Goal: Task Accomplishment & Management: Use online tool/utility

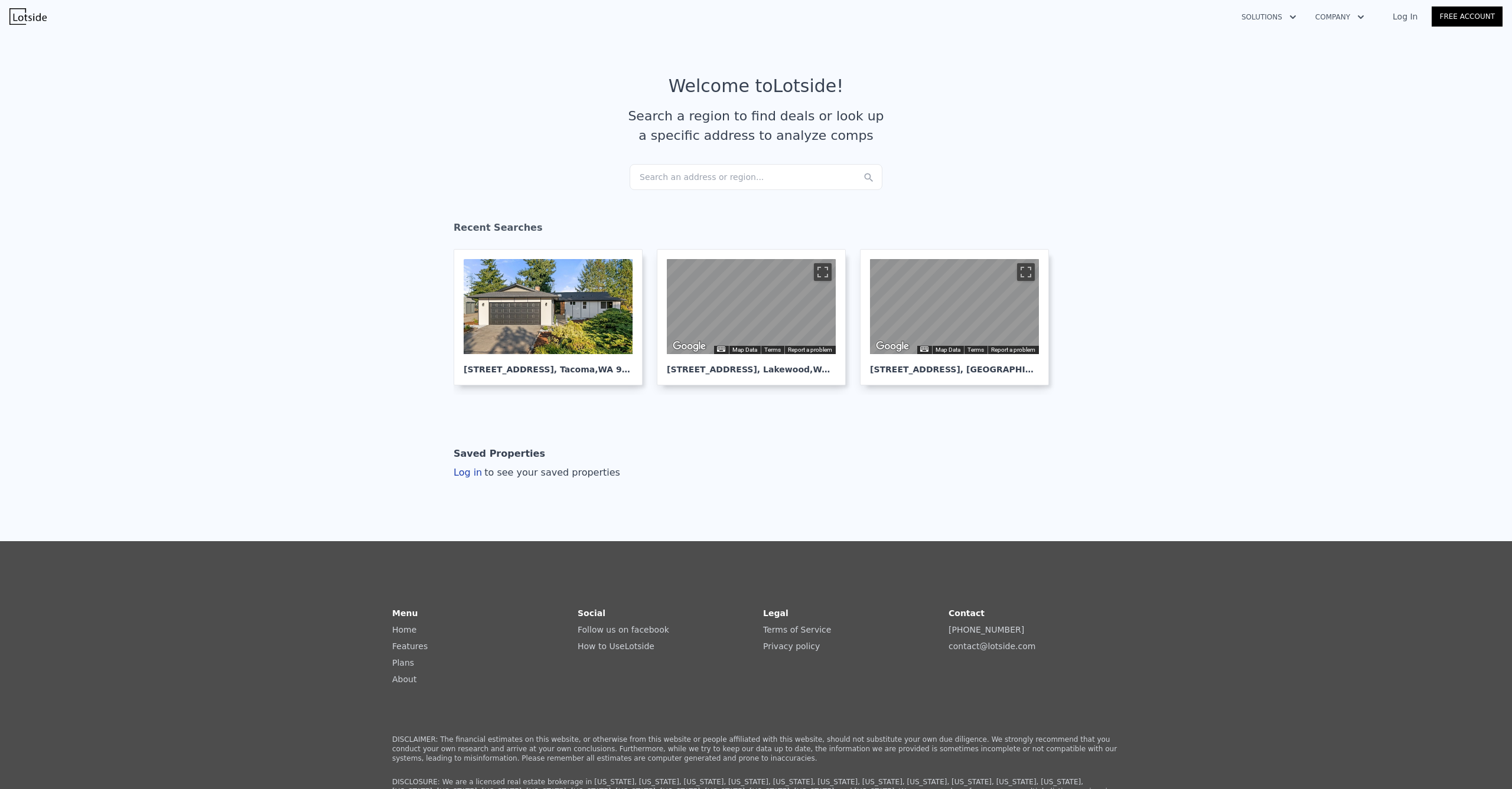
click at [724, 168] on div "Search an address or region..." at bounding box center [756, 177] width 253 height 26
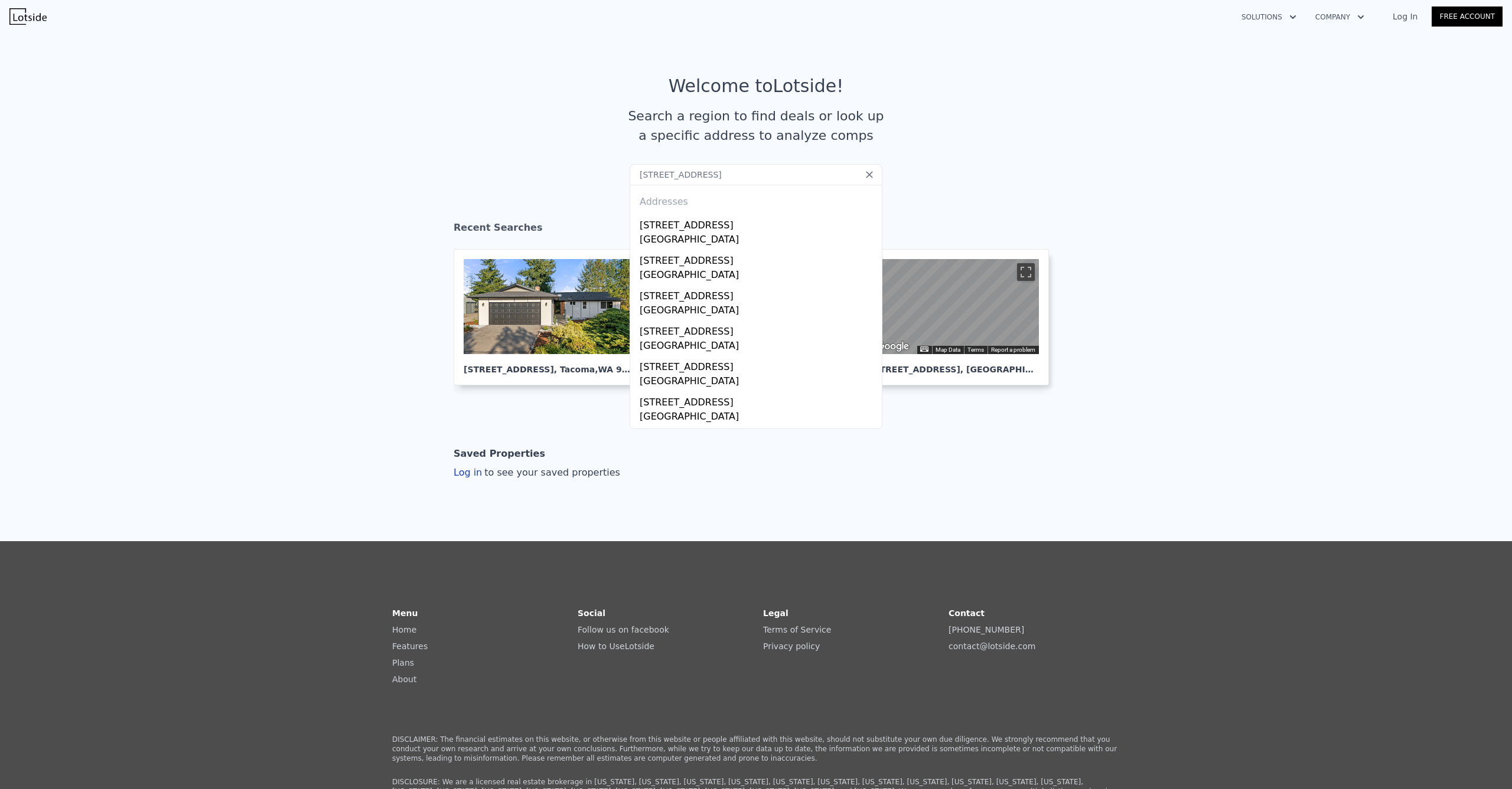
type input "[STREET_ADDRESS]"
click at [700, 224] on div "[STREET_ADDRESS]" at bounding box center [758, 223] width 237 height 19
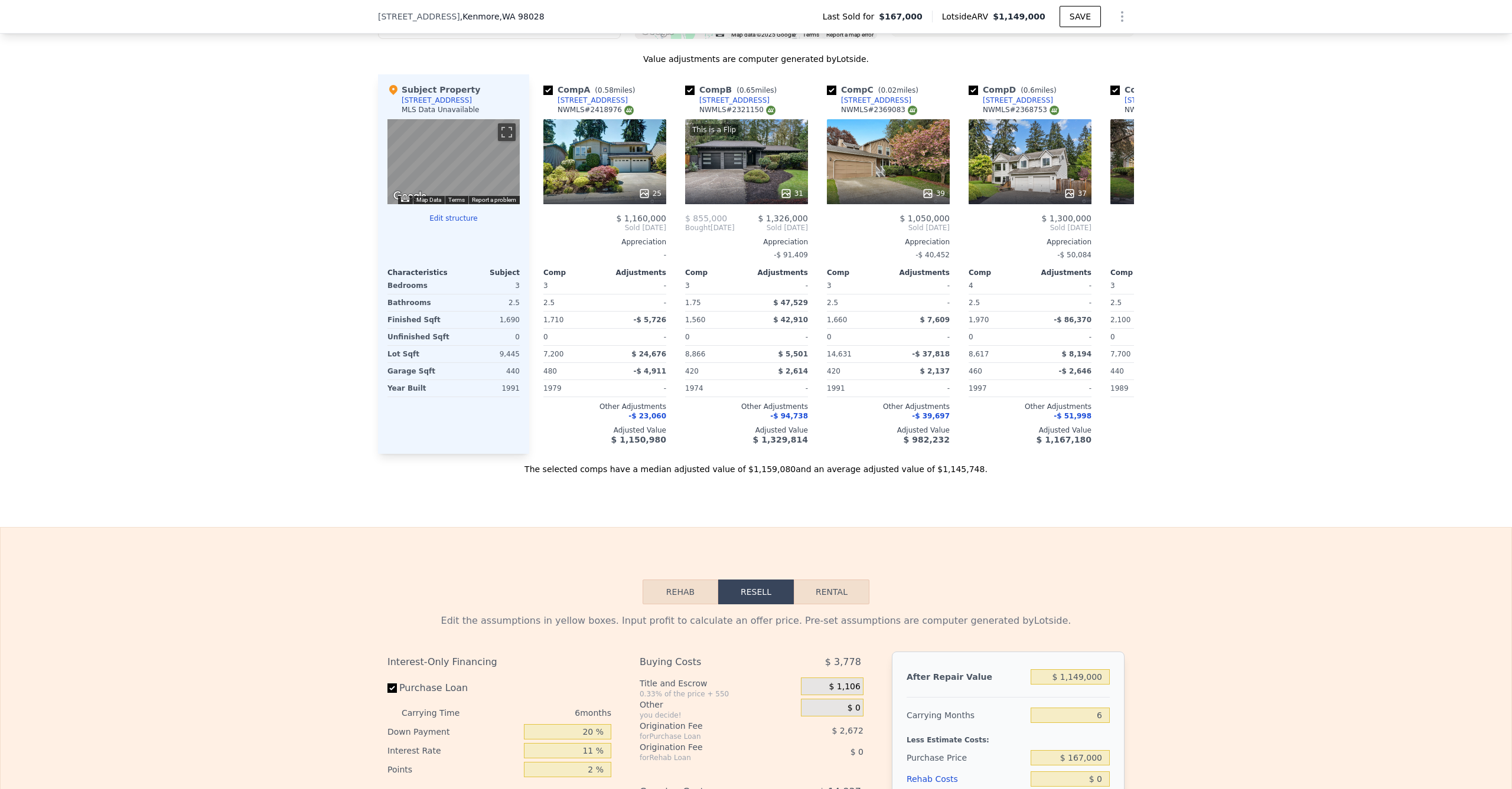
scroll to position [1112, 0]
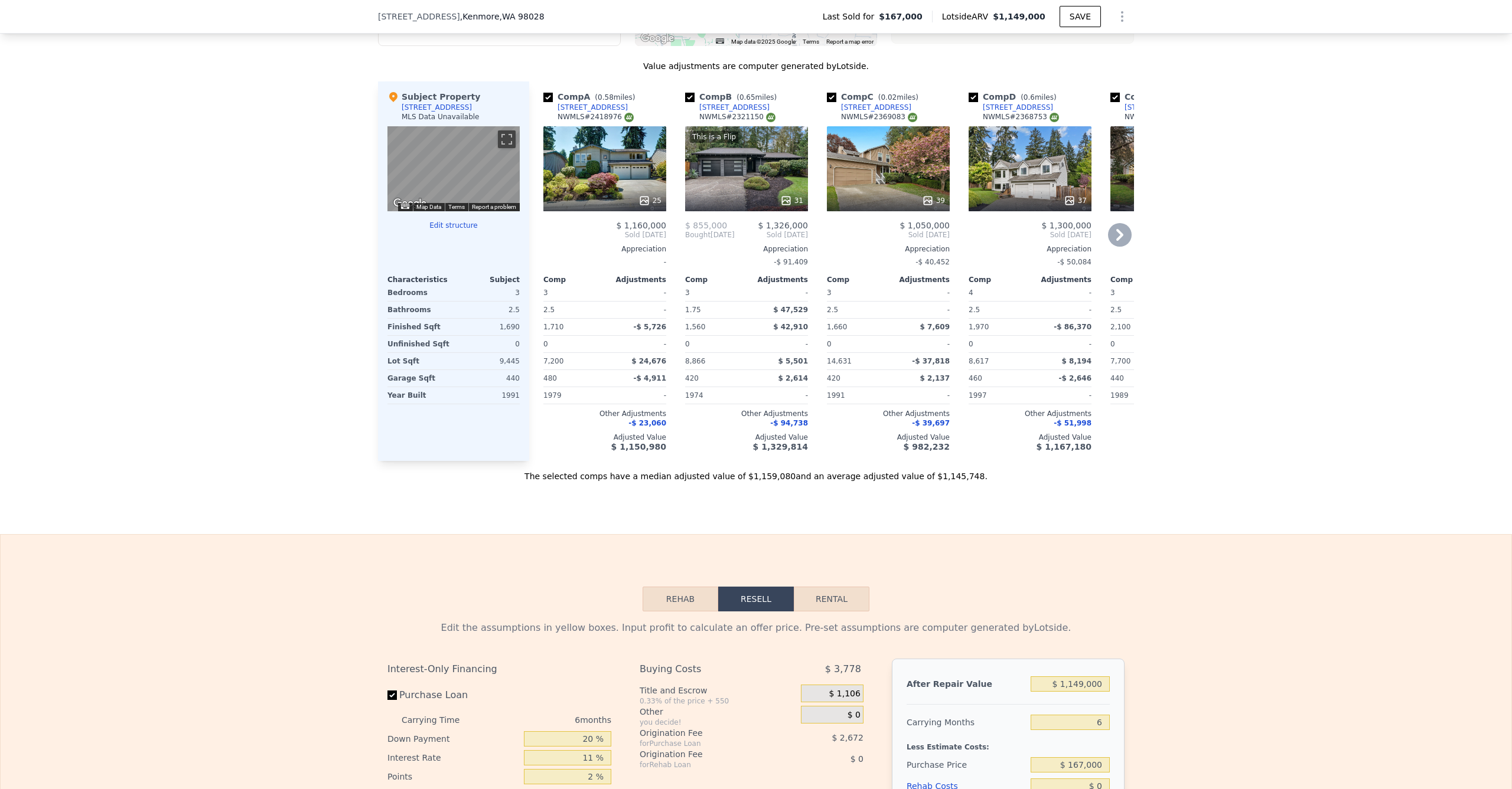
click at [708, 188] on div "This is a Flip 31" at bounding box center [747, 169] width 123 height 85
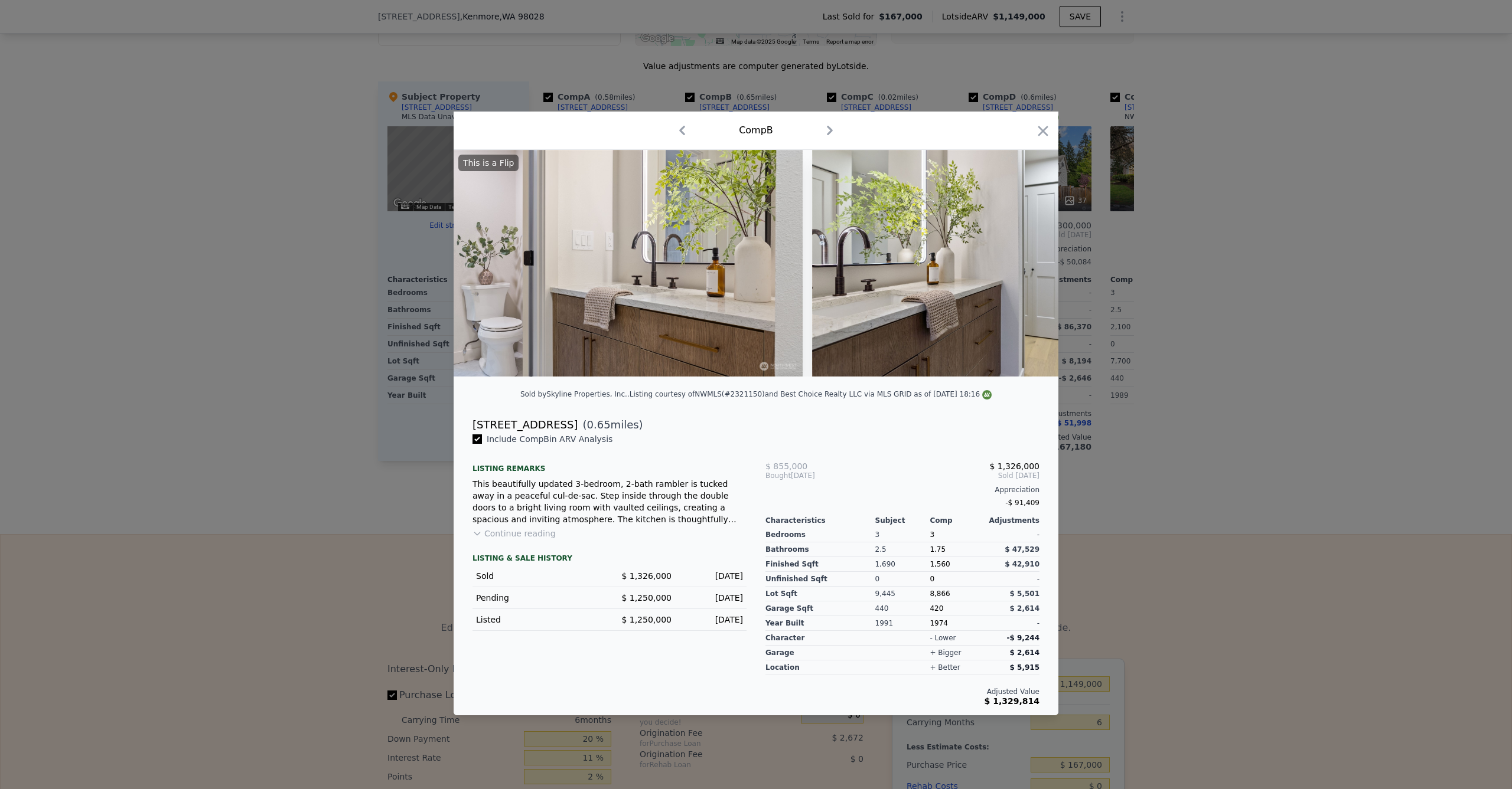
scroll to position [0, 7838]
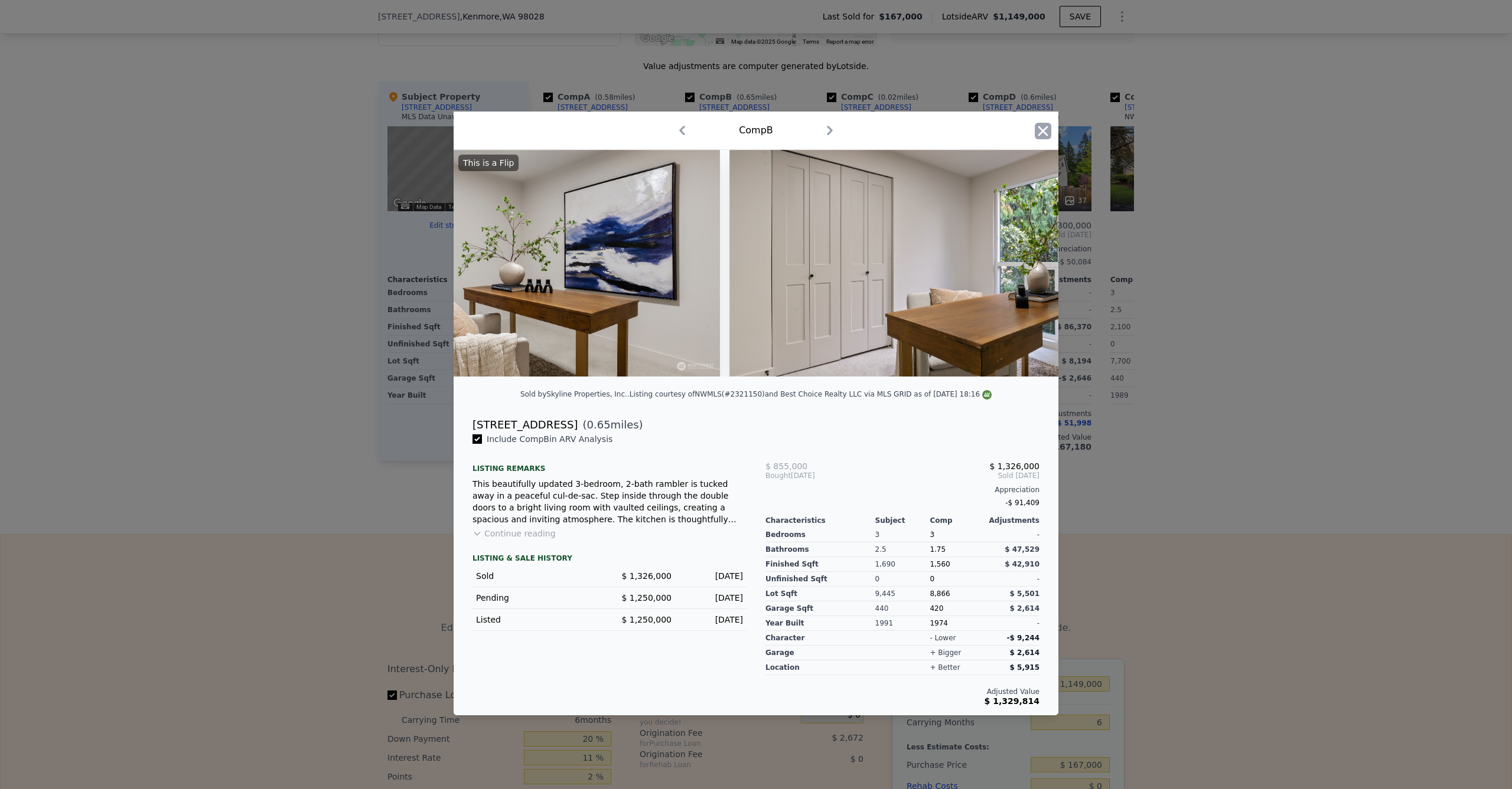
click at [1047, 125] on icon "button" at bounding box center [1043, 131] width 16 height 16
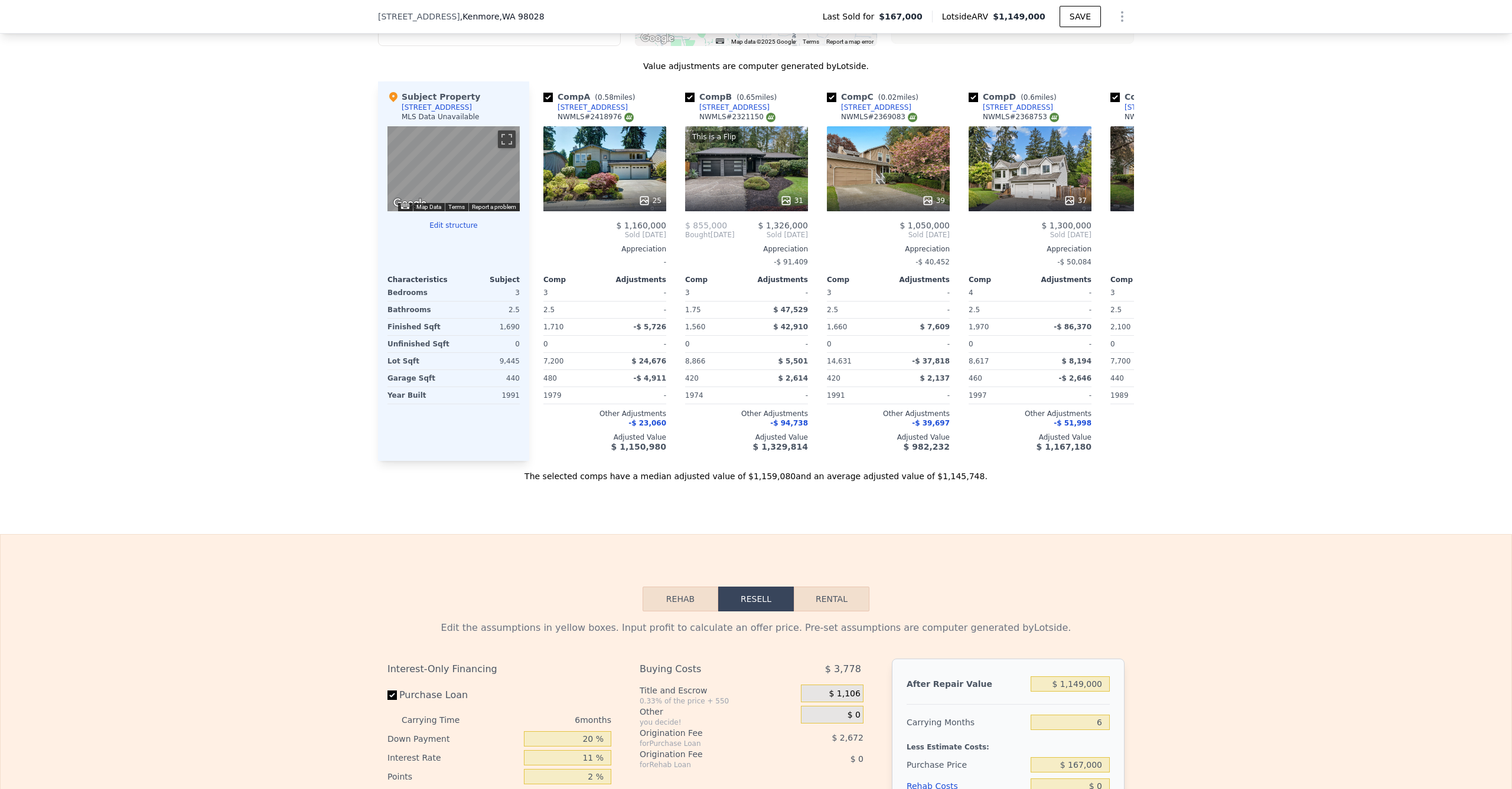
scroll to position [1568, 0]
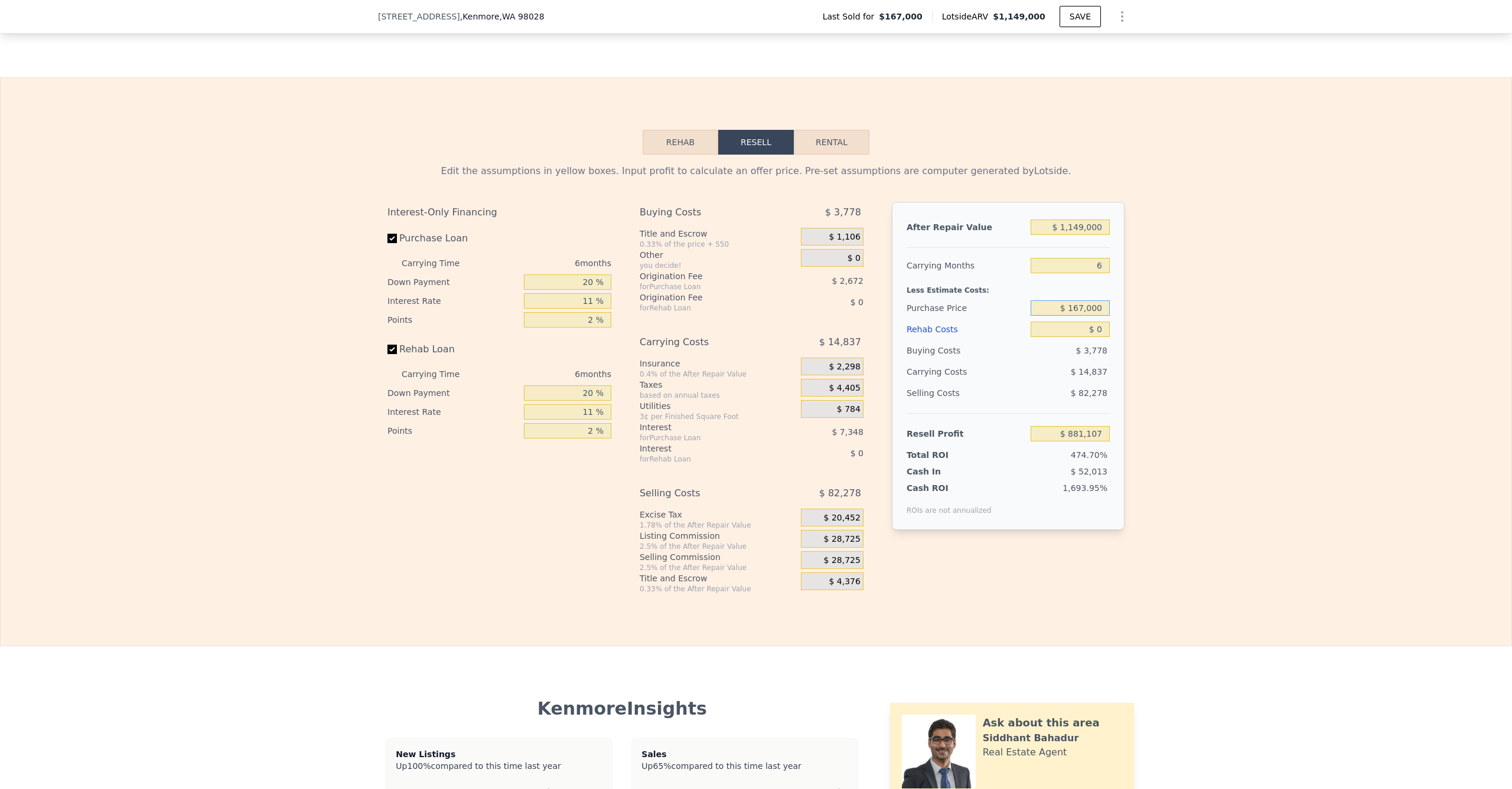
click at [1079, 316] on input "$ 167,000" at bounding box center [1070, 308] width 79 height 16
type input "$ 1"
type input "$ 800,000"
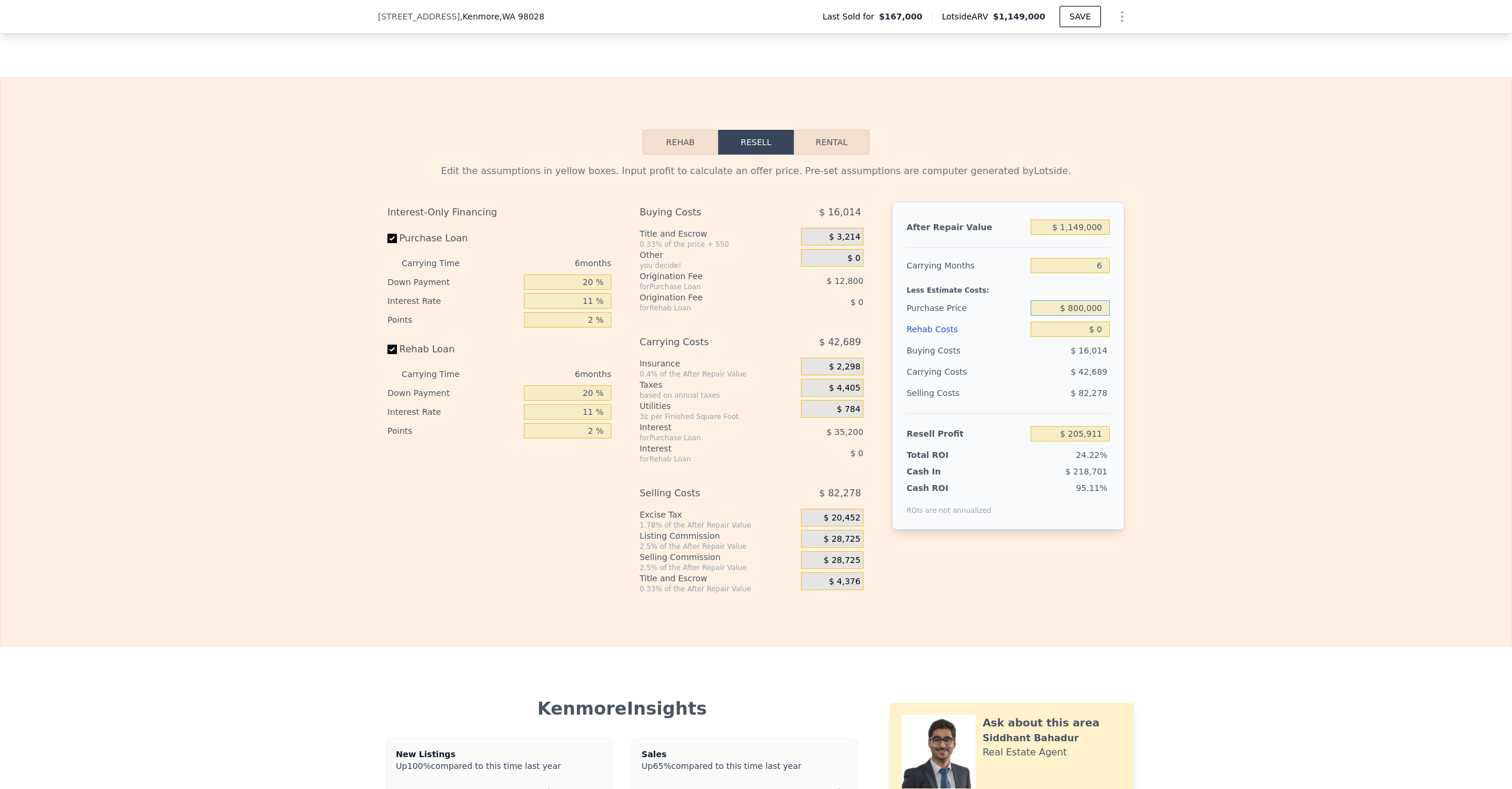
type input "$ 208,019"
click at [1152, 310] on div "Edit the assumptions in yellow boxes. Input profit to calculate an offer price.…" at bounding box center [756, 374] width 1511 height 439
click at [1079, 235] on input "$ 1,149,000" at bounding box center [1070, 227] width 79 height 16
type input "$ 11,000"
type input "-$ 846,760"
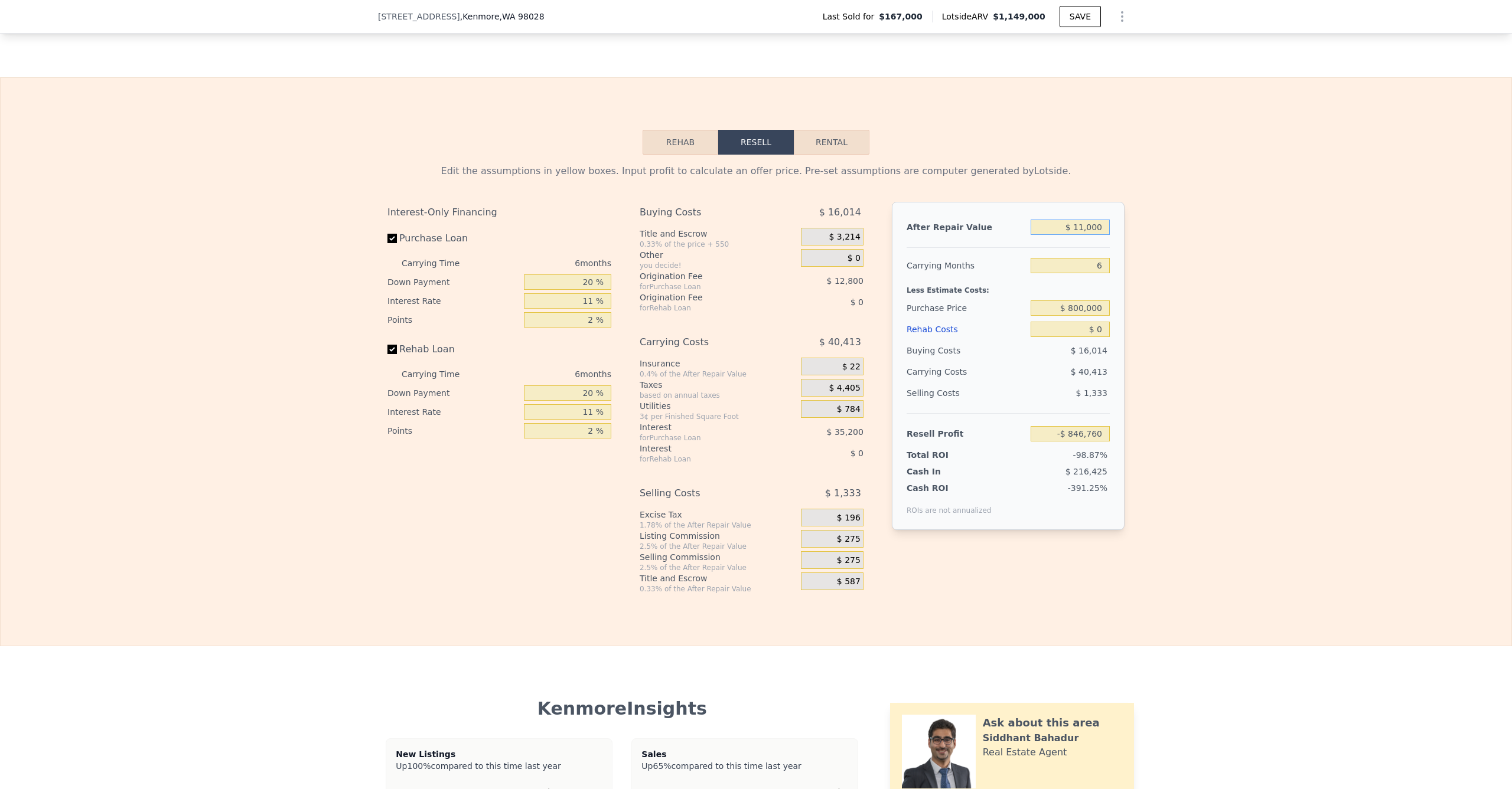
type input "$ 110,000"
type input "-$ 754,999"
type input "$ 1,100,000"
type input "$ 162,602"
click at [1201, 407] on div "Edit the assumptions in yellow boxes. Input profit to calculate an offer price.…" at bounding box center [756, 374] width 1511 height 439
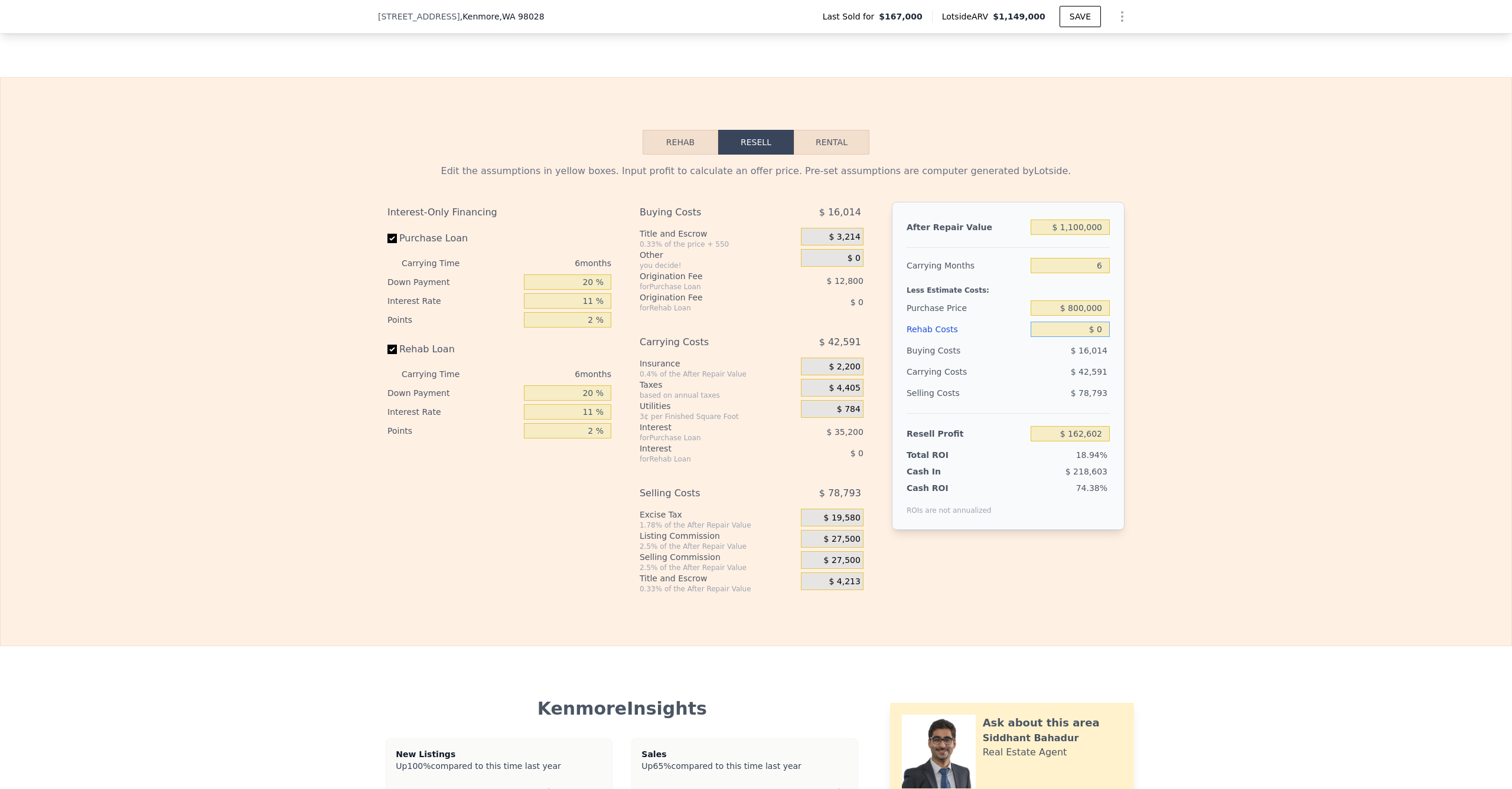
click at [1072, 337] on input "$ 0" at bounding box center [1070, 330] width 79 height 16
type input "$ 10"
type input "$ 162,592"
type input "$ 100"
type input "$ 162,494"
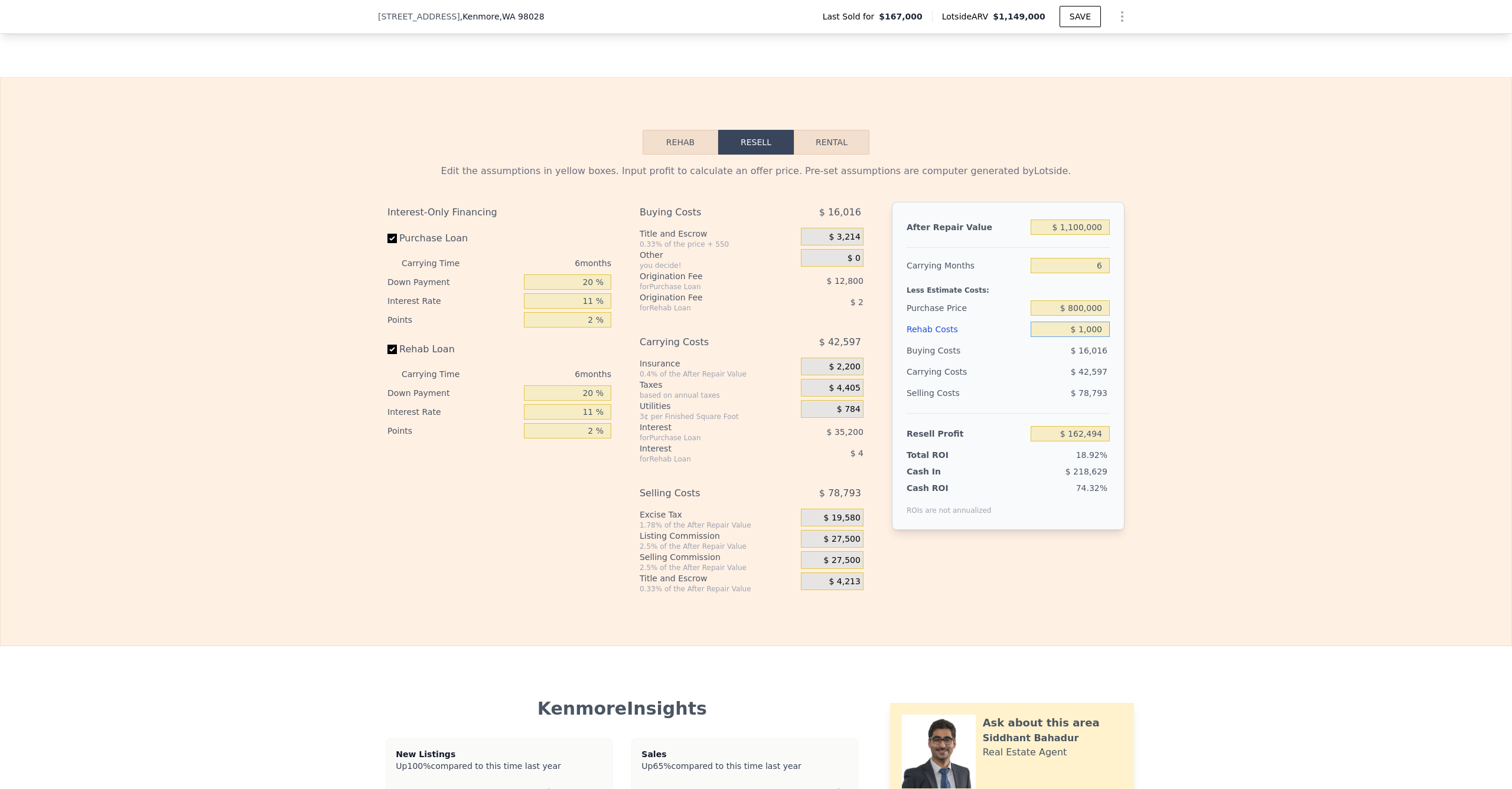
type input "$ 10,000"
type input "$ 152,004"
type input "$ 100,000"
type input "$ 56,604"
type input "$ 1,149,000"
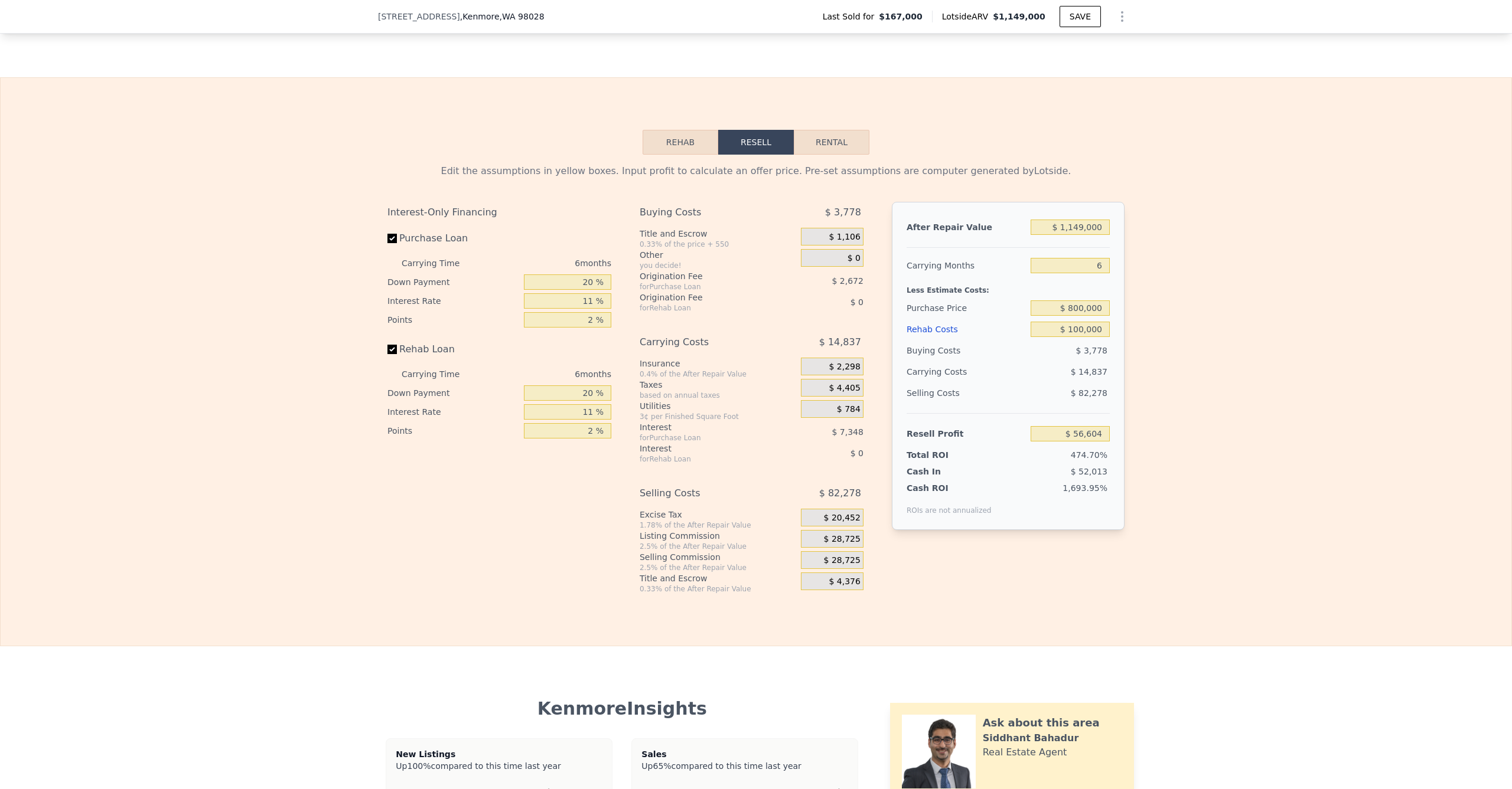
type input "$ 0"
type input "$ 881,107"
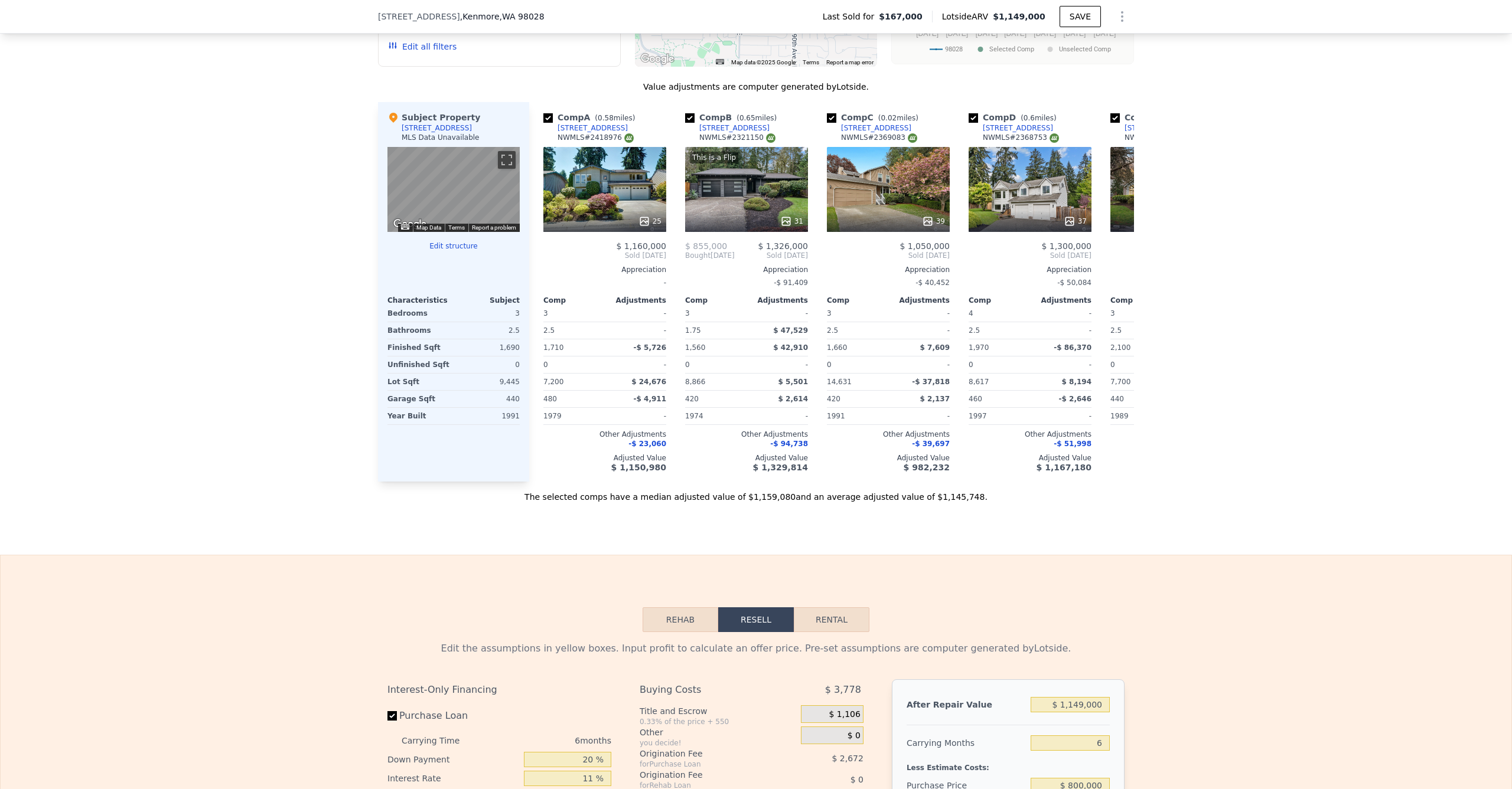
scroll to position [1194, 0]
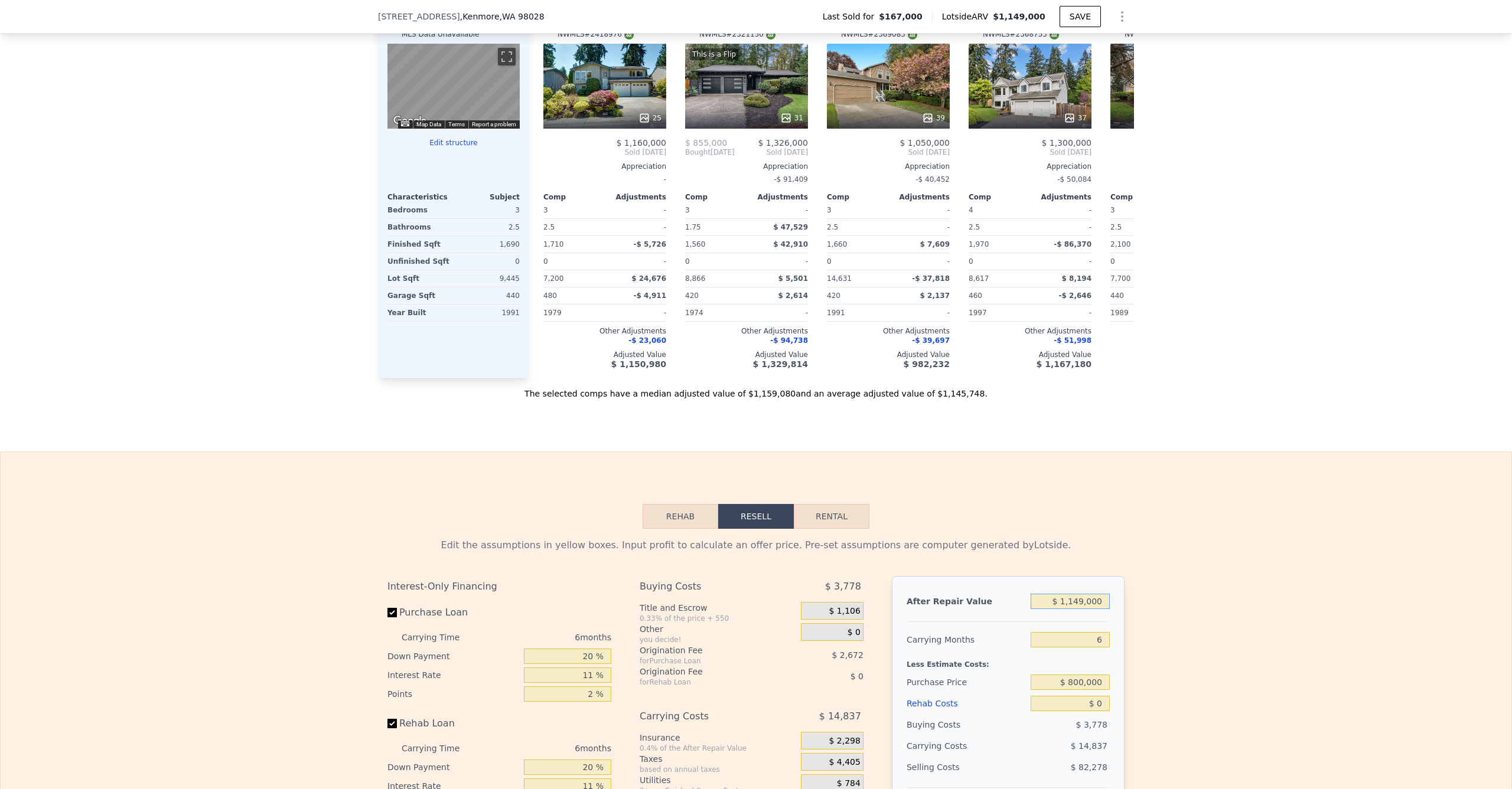
click at [1080, 609] on input "$ 1,149,000" at bounding box center [1070, 602] width 79 height 16
type input "$ 114,000"
type input "-$ 78,204"
type input "$ 11,000"
type input "-$ 173,672"
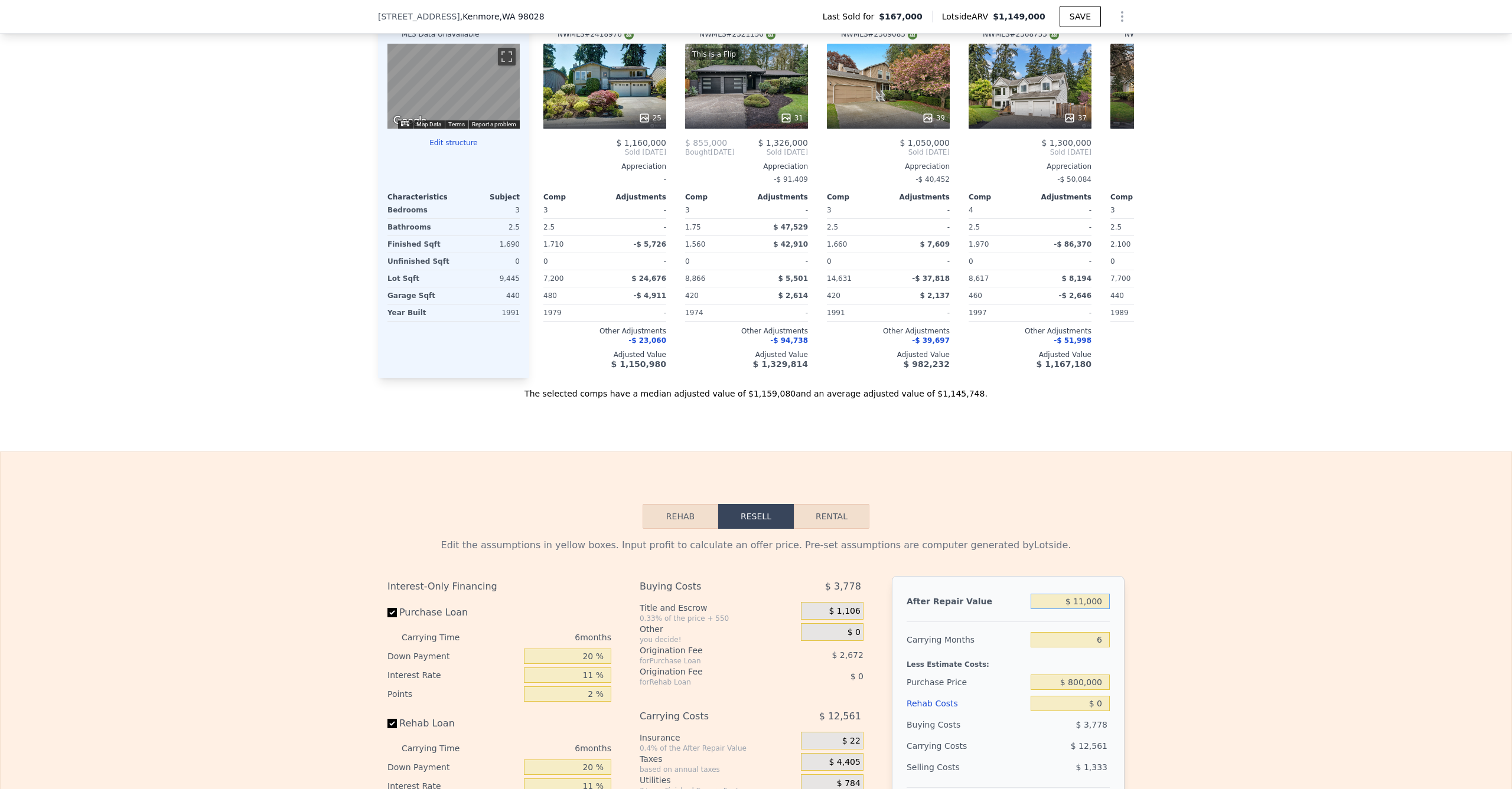
type input "$ 110,000"
type input "-$ 81,911"
type input "$ 11,000"
type input "-$ 173,672"
type input "$ 1,000"
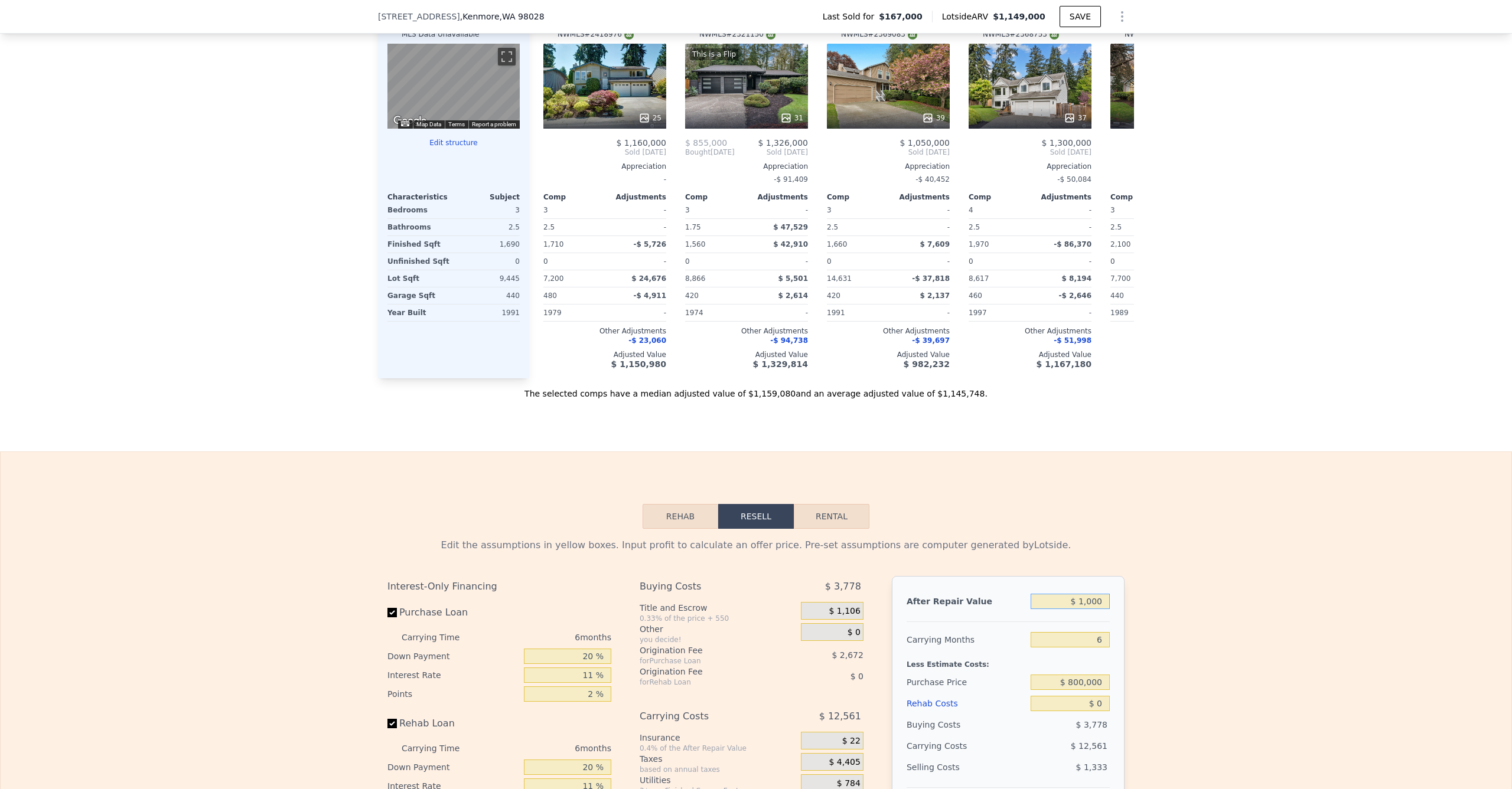
type input "-$ 182,940"
type input "$ 000"
type input "-$ 183,867"
type input "$ 10,000"
type input "-$ 174,598"
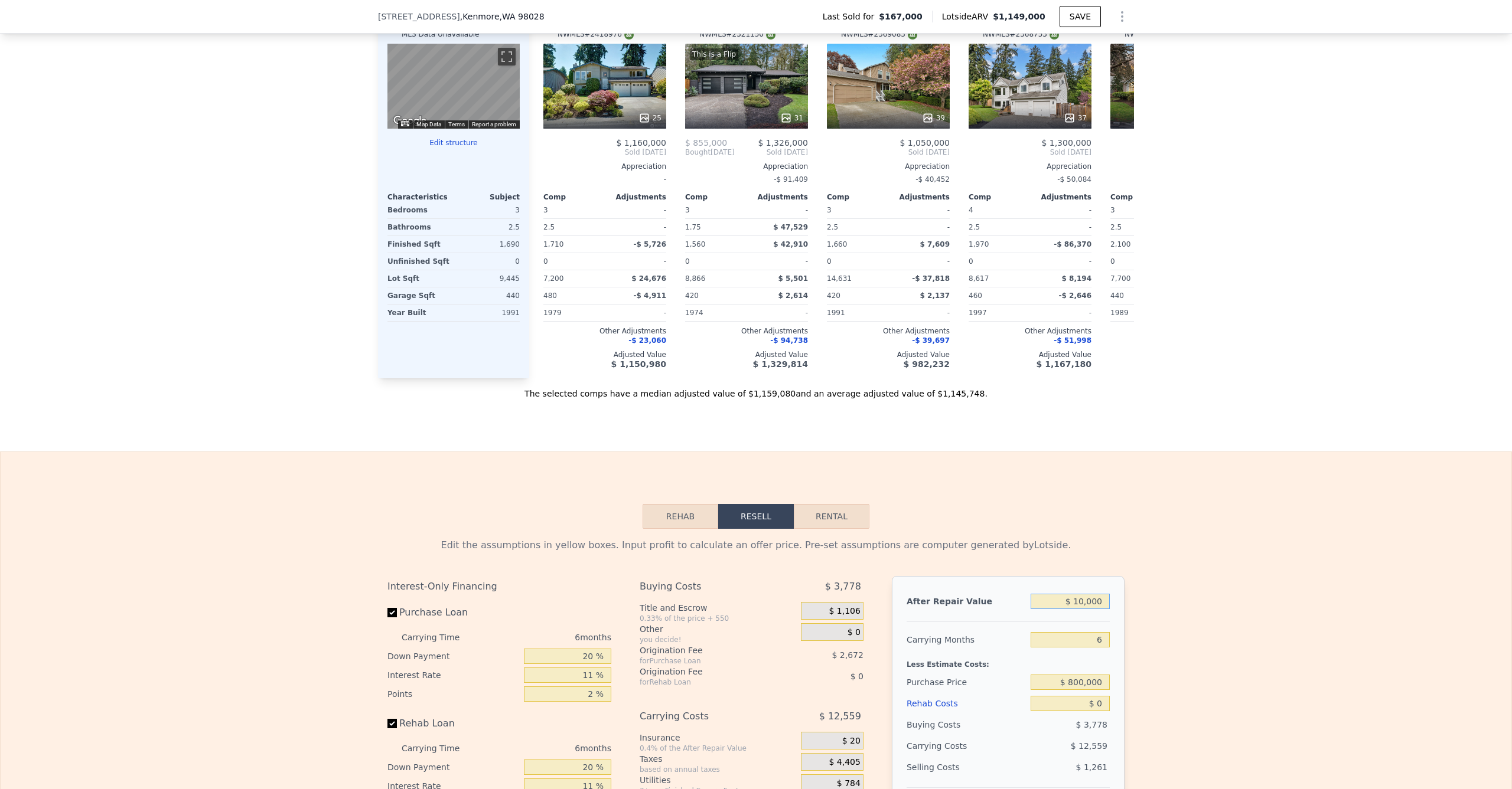
type input "$ 100,000"
type input "-$ 91,180"
type input "$ 1,000,000"
type input "$ 743,003"
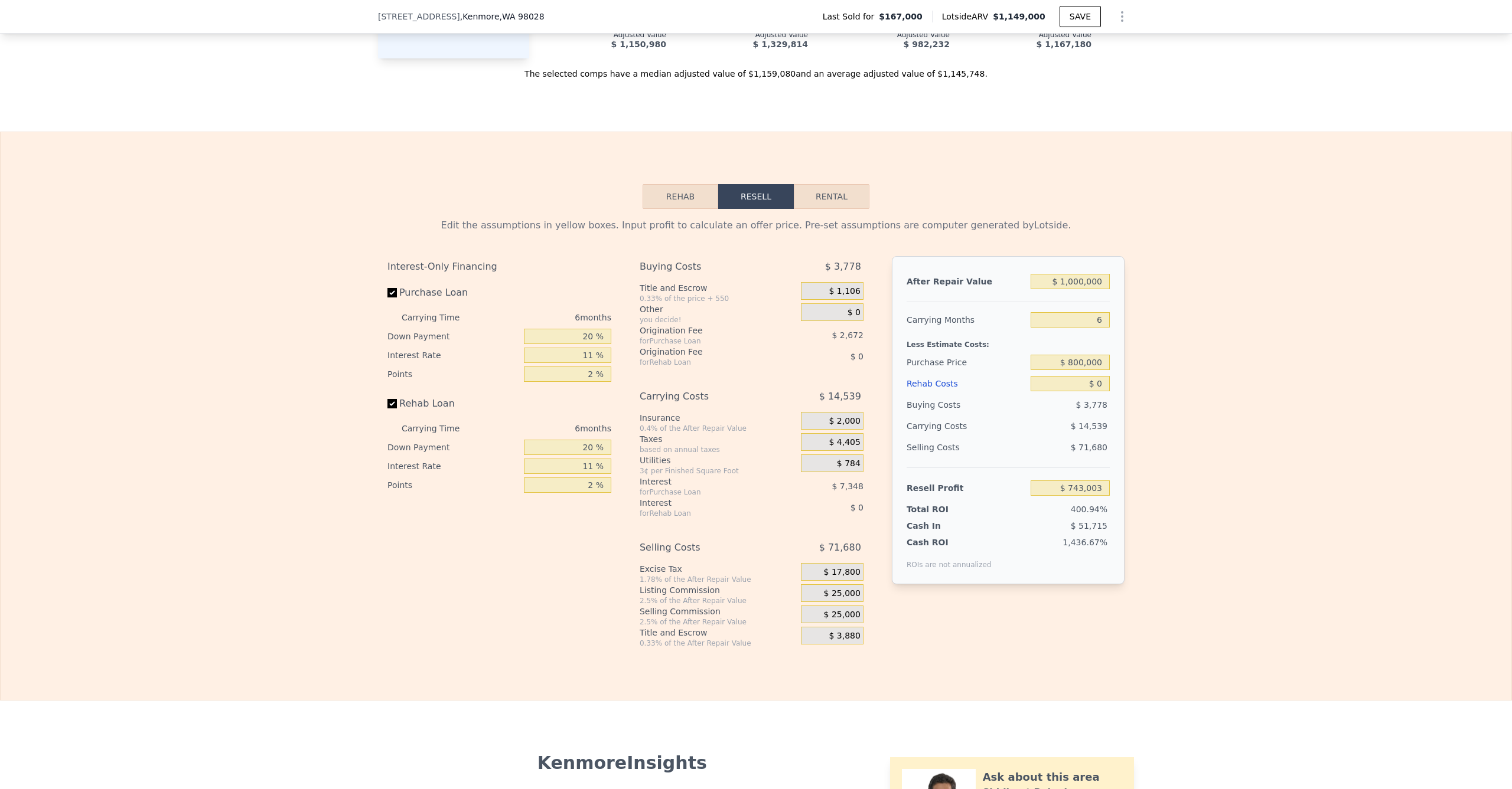
click at [1140, 399] on div "Edit the assumptions in yellow boxes. Input profit to calculate an offer price.…" at bounding box center [756, 429] width 1511 height 439
click at [1066, 391] on input "$ 0" at bounding box center [1070, 384] width 79 height 16
type input "$ 10"
type input "$ 742,993"
type input "$ 1,000"
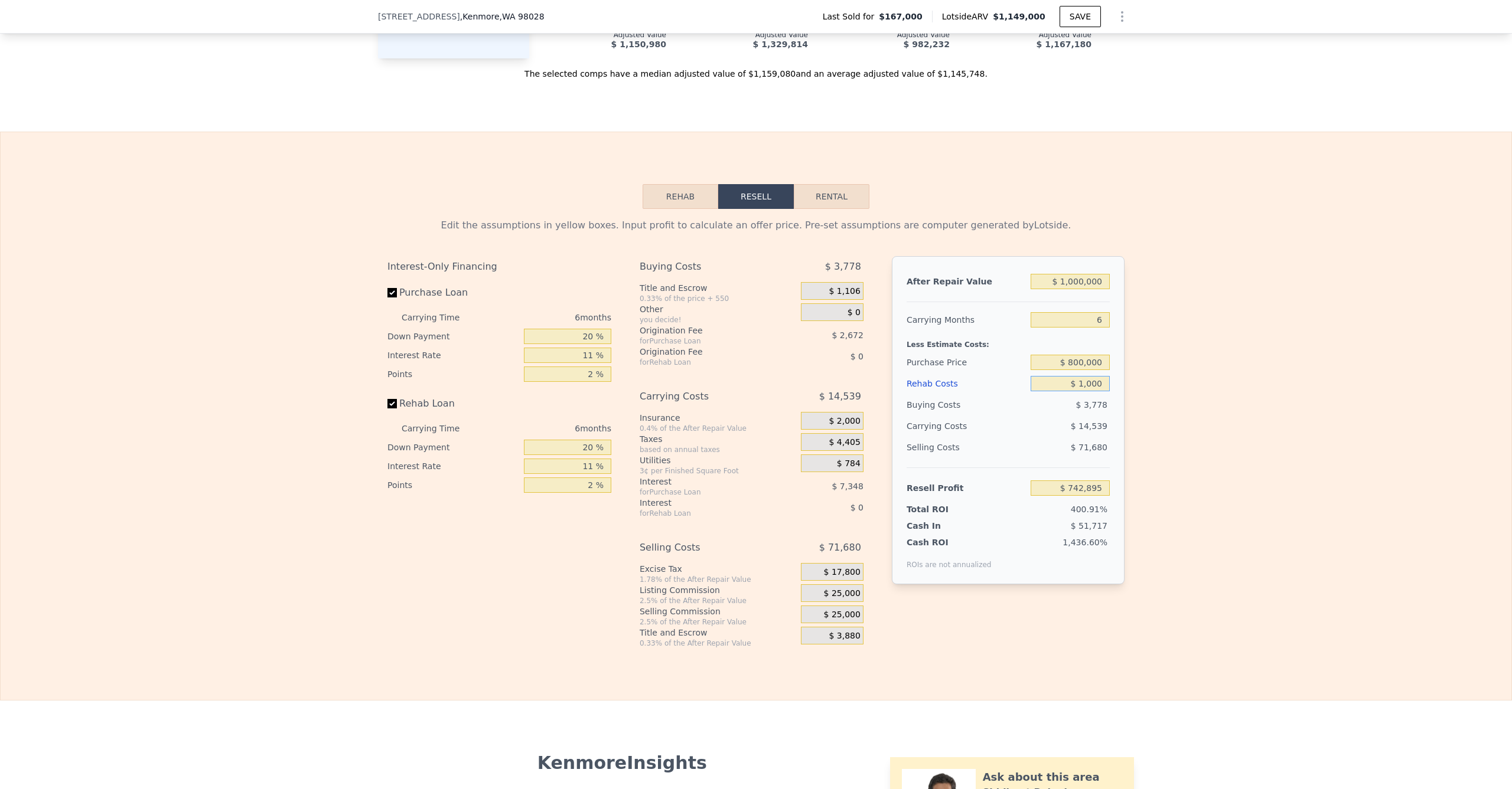
type input "$ 741,945"
type input "$ 10,000"
type input "$ 732,405"
type input "$ 100,000"
type input "$ 637,005"
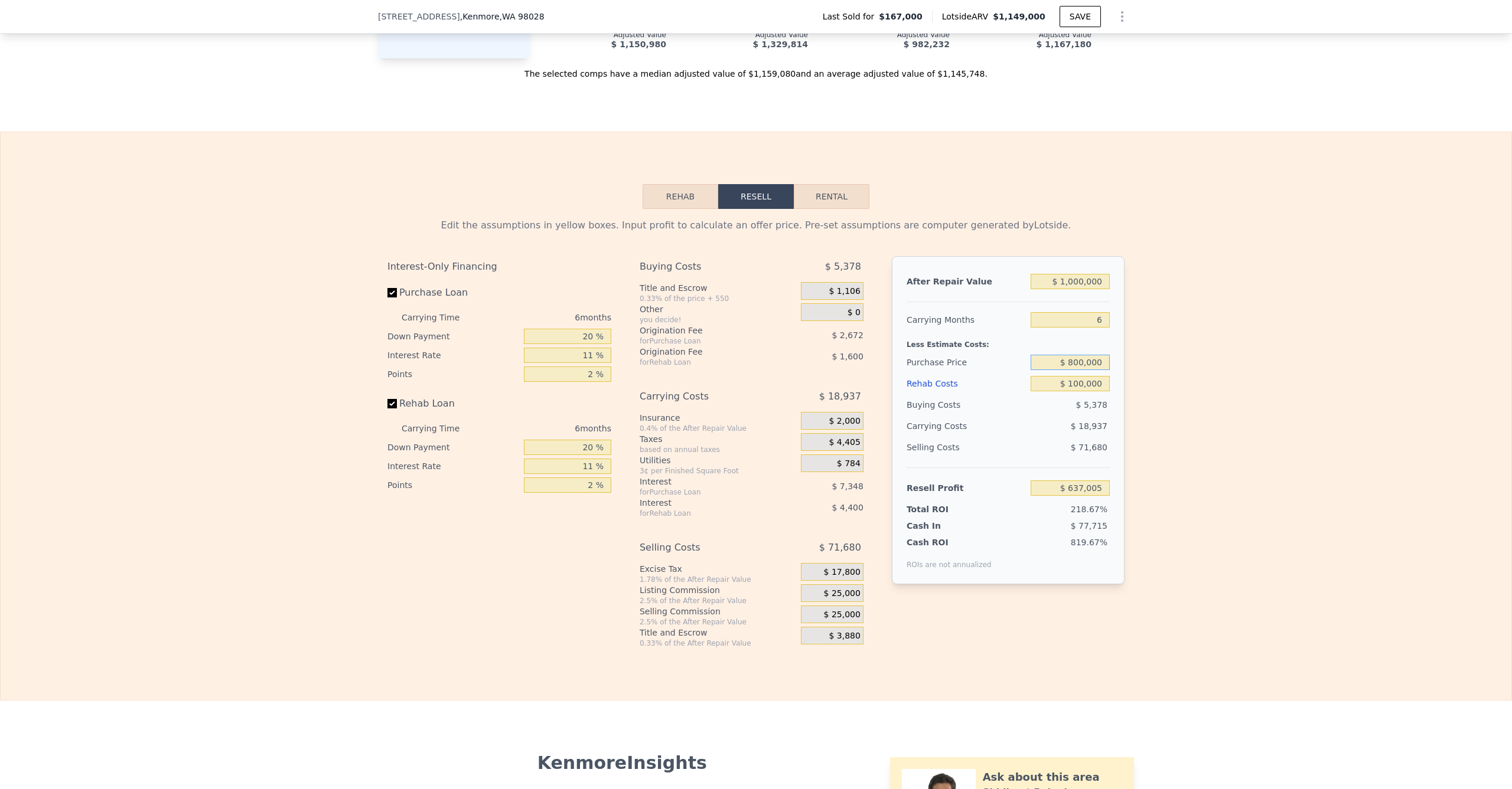
click at [1057, 370] on input "$ 800,000" at bounding box center [1070, 363] width 79 height 16
click at [1074, 370] on input "$ 800,000" at bounding box center [1070, 363] width 79 height 16
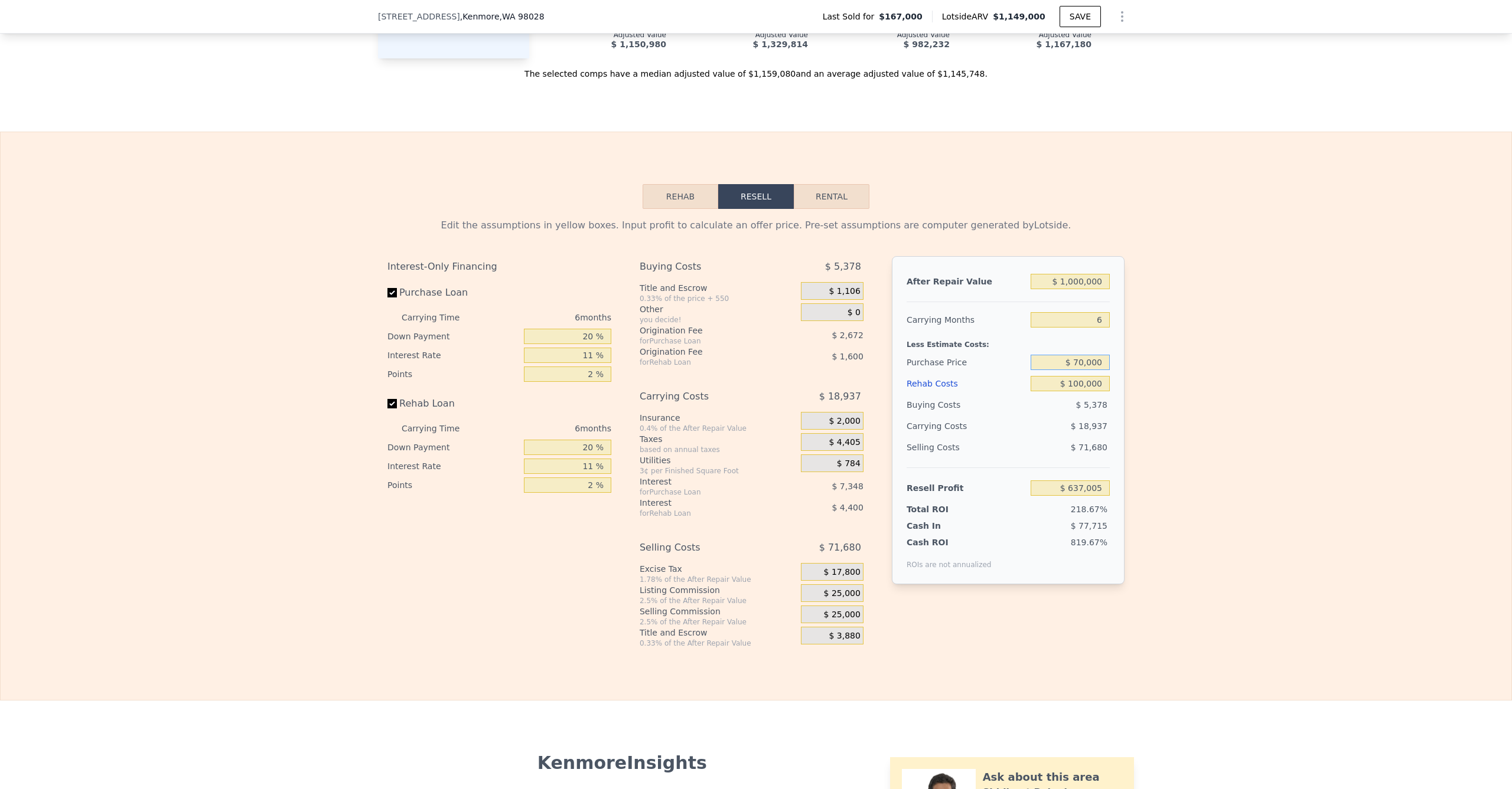
type input "$ 700,000"
type input "$ 70,254"
click at [1152, 402] on div "Edit the assumptions in yellow boxes. Input profit to calculate an offer price.…" at bounding box center [756, 429] width 1511 height 439
